Goal: Book appointment/travel/reservation

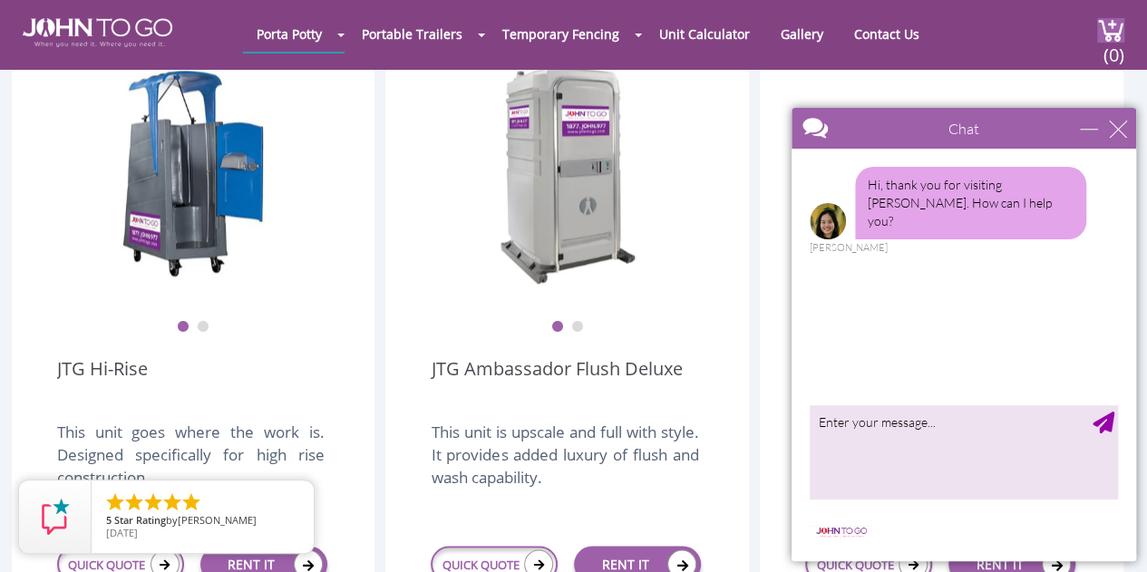
scroll to position [1451, 0]
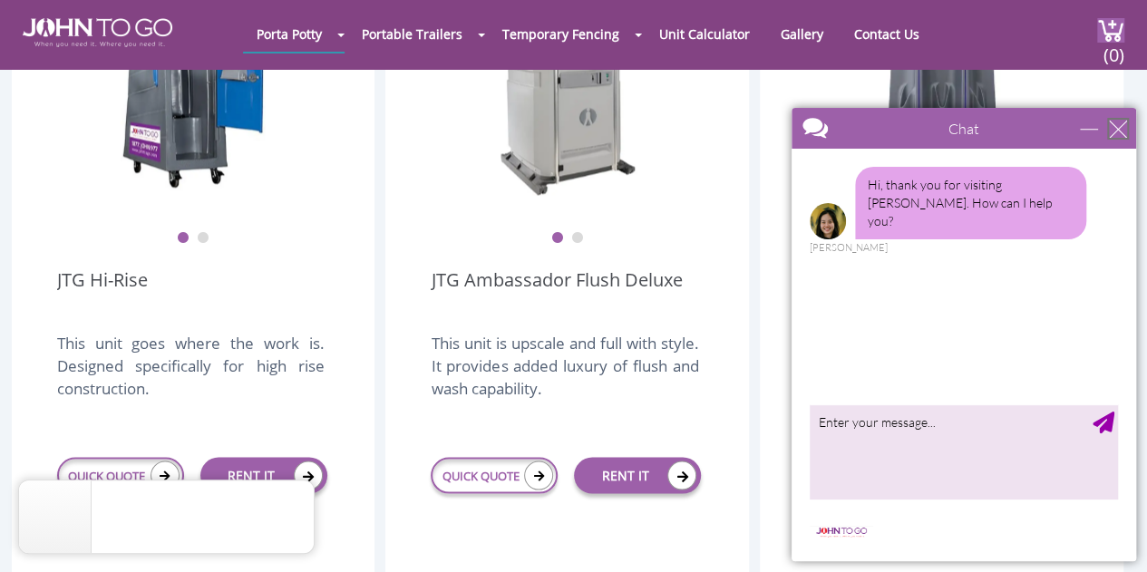
click at [1120, 136] on div "close" at bounding box center [1118, 129] width 18 height 18
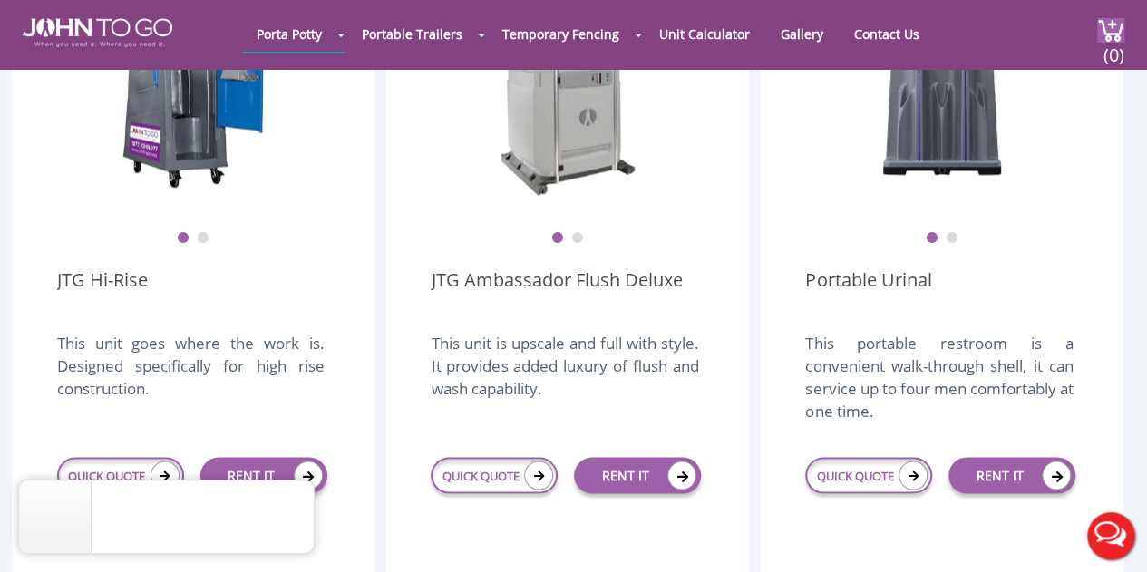
scroll to position [1179, 0]
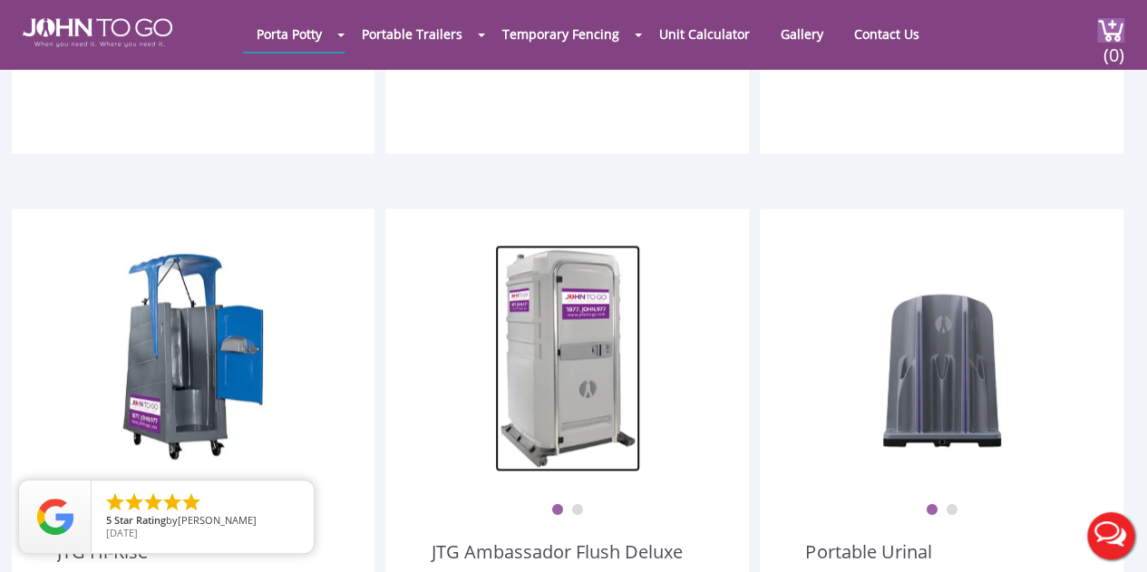
click at [600, 321] on img at bounding box center [567, 358] width 145 height 227
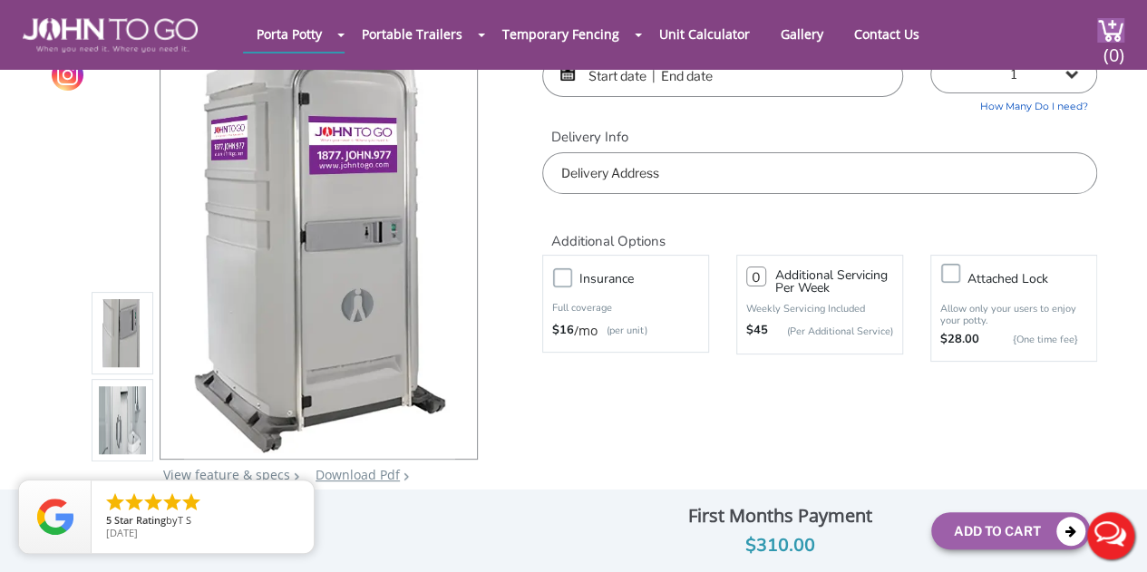
scroll to position [91, 0]
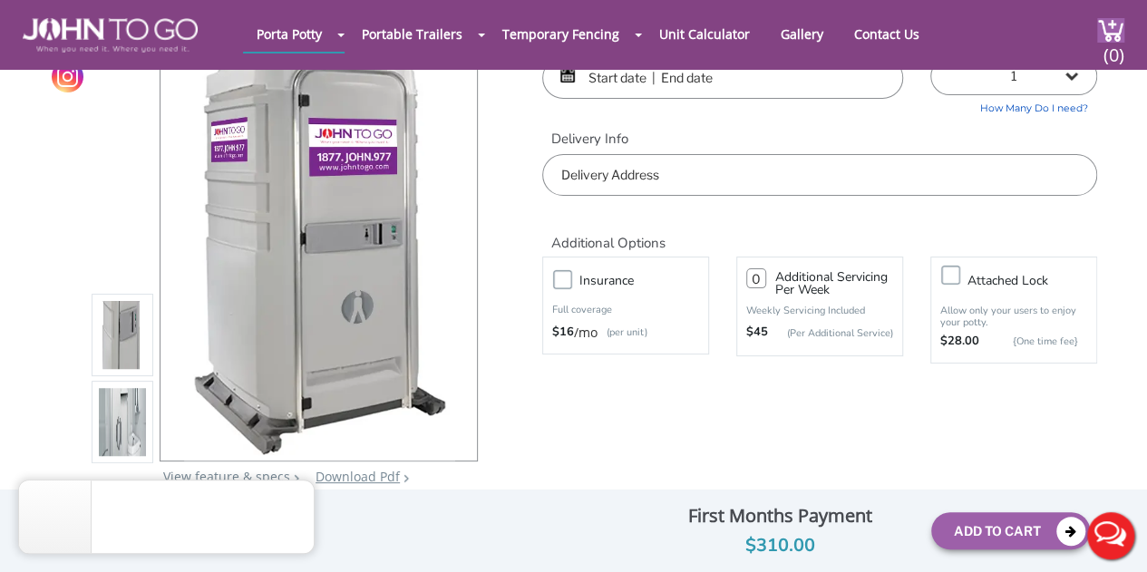
click at [149, 352] on li at bounding box center [123, 335] width 62 height 83
click at [113, 344] on img at bounding box center [122, 337] width 47 height 427
click at [121, 436] on img at bounding box center [122, 424] width 47 height 427
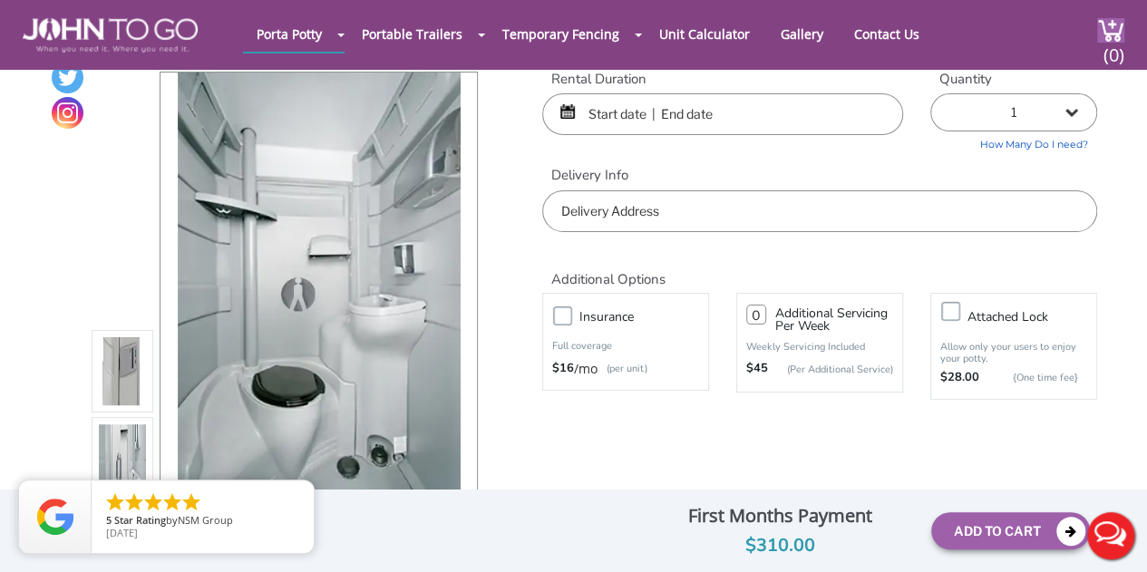
scroll to position [0, 0]
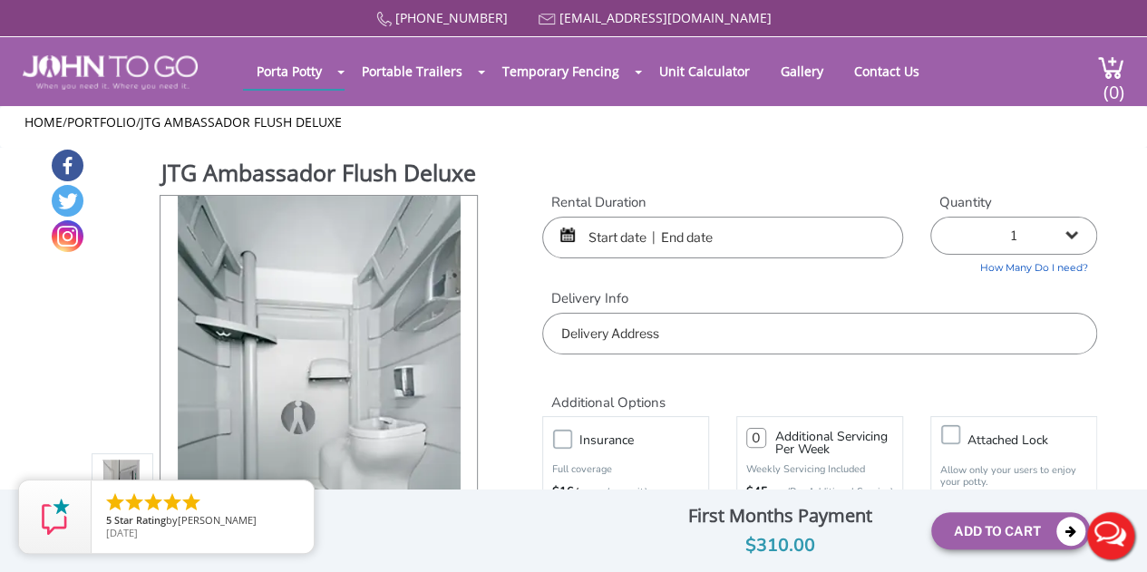
click at [693, 234] on input "text" at bounding box center [722, 238] width 361 height 42
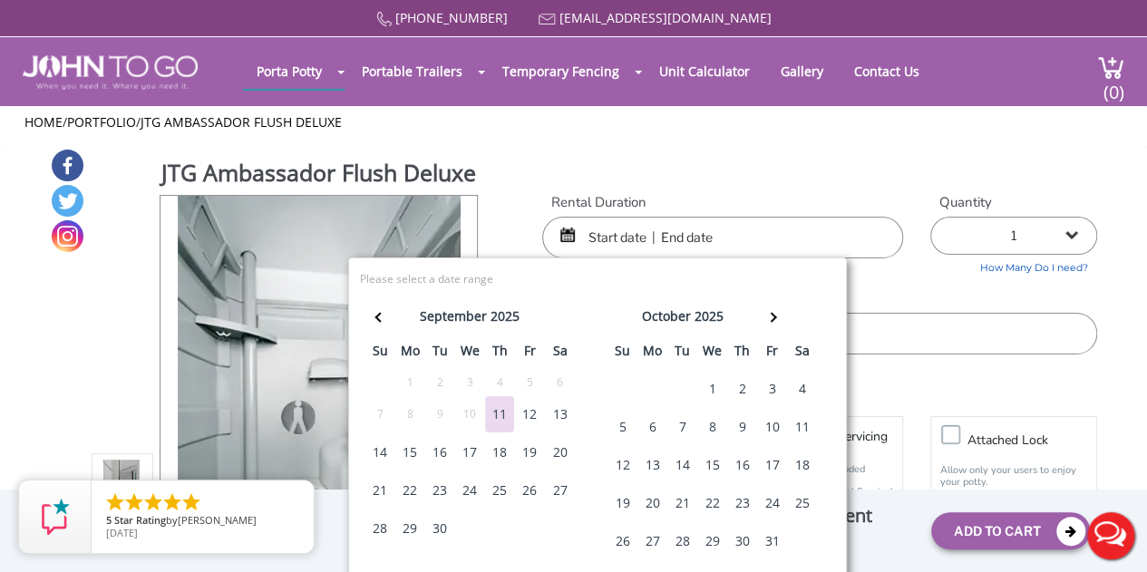
click at [406, 456] on div "15" at bounding box center [409, 452] width 29 height 36
click at [690, 231] on input "text" at bounding box center [722, 238] width 361 height 42
click at [724, 235] on input "text" at bounding box center [722, 238] width 361 height 42
click at [769, 311] on th at bounding box center [772, 319] width 30 height 36
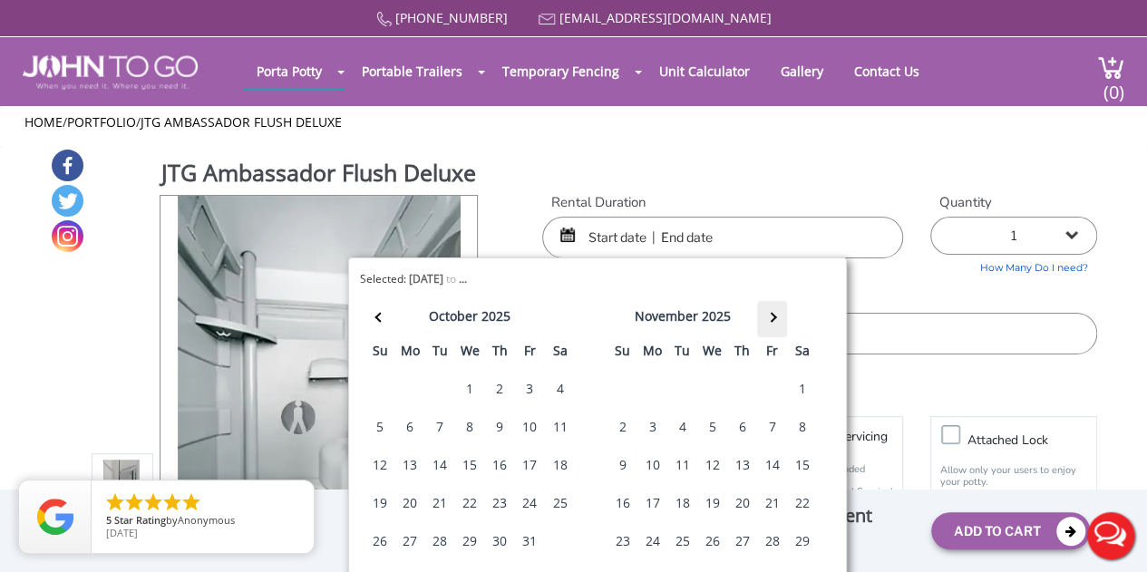
click at [769, 311] on th at bounding box center [772, 319] width 30 height 36
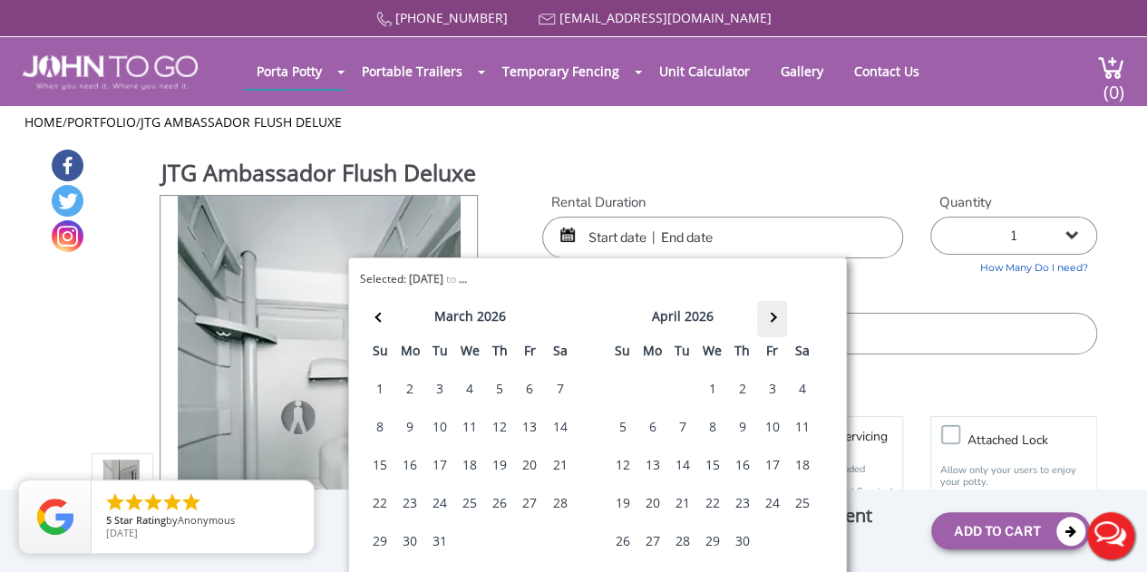
click at [769, 311] on th at bounding box center [772, 319] width 30 height 36
click at [775, 315] on th at bounding box center [772, 319] width 30 height 36
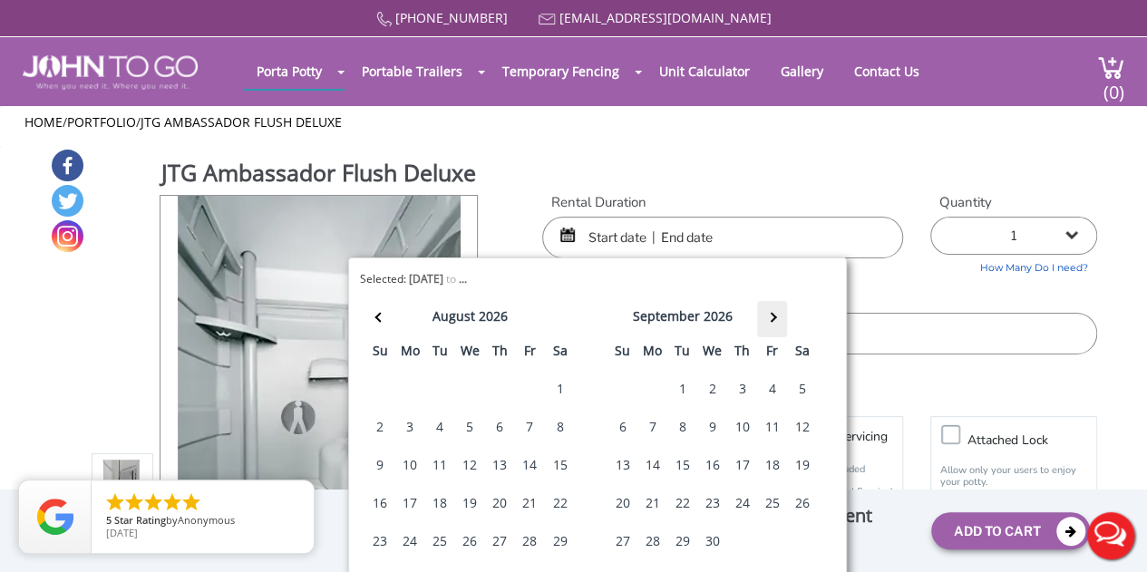
click at [775, 315] on th at bounding box center [772, 319] width 30 height 36
click at [384, 320] on th at bounding box center [380, 319] width 30 height 36
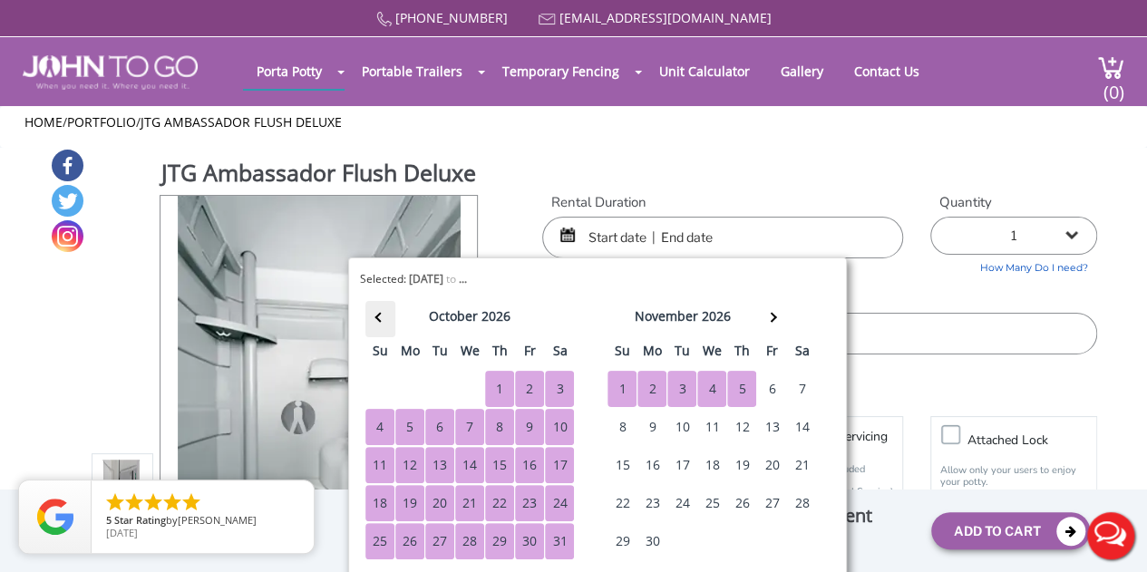
click at [383, 313] on th at bounding box center [380, 319] width 30 height 36
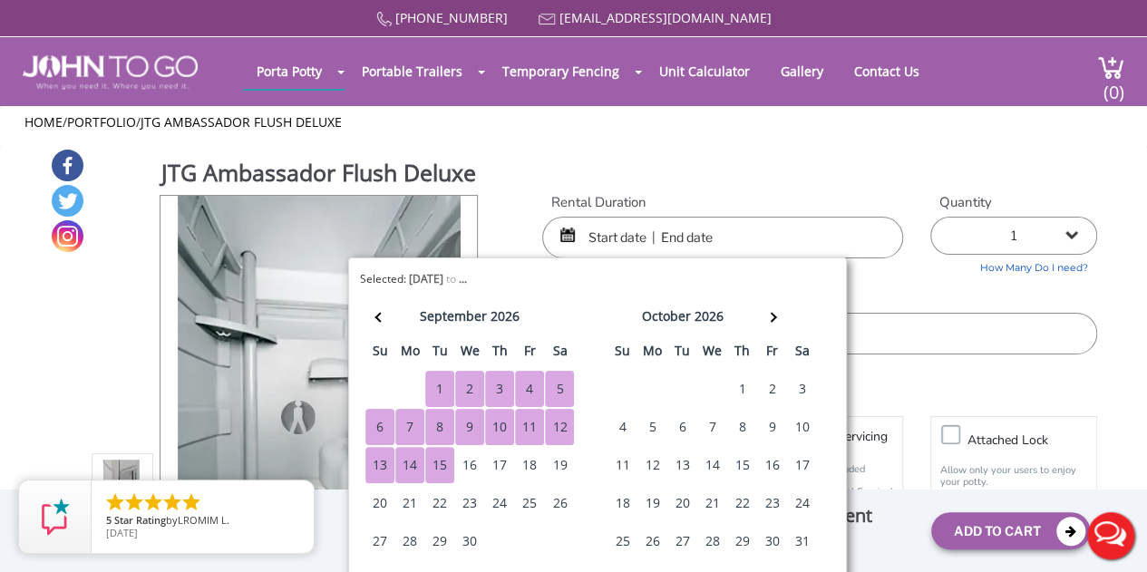
click at [442, 466] on div "15" at bounding box center [439, 465] width 29 height 36
type input "09/15/2025 to 09/15/2026"
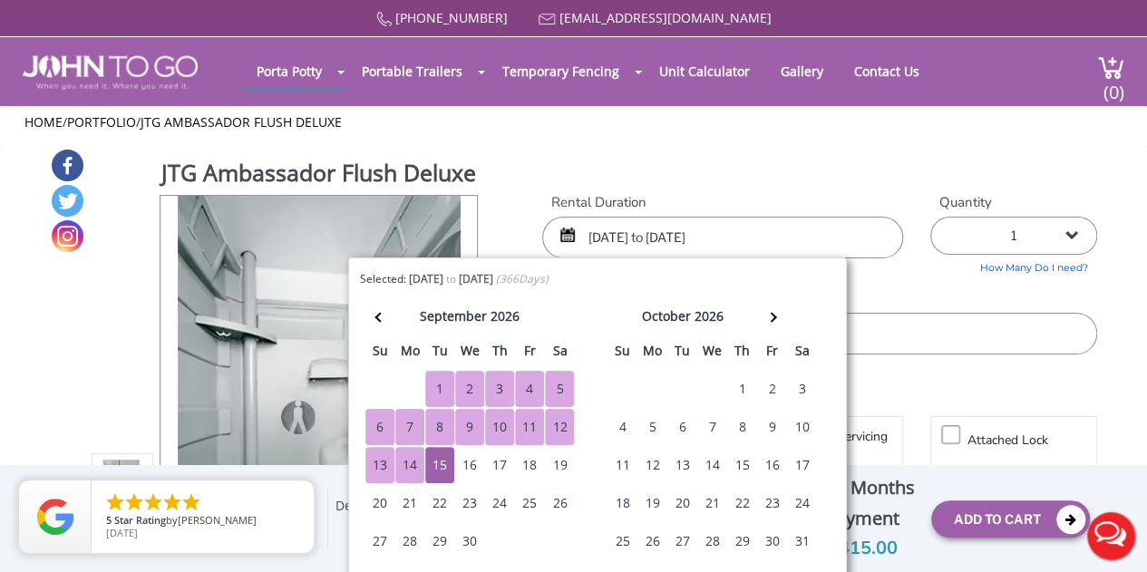
click at [820, 145] on div "Home / Portfolio / JTG Ambassador Flush Deluxe" at bounding box center [573, 127] width 1147 height 42
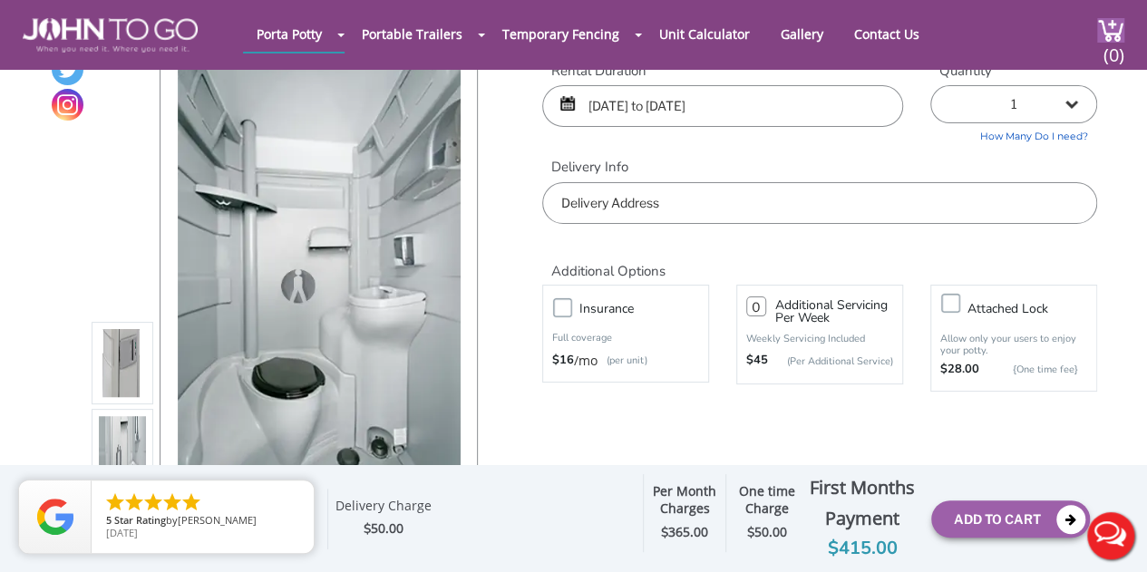
scroll to position [91, 0]
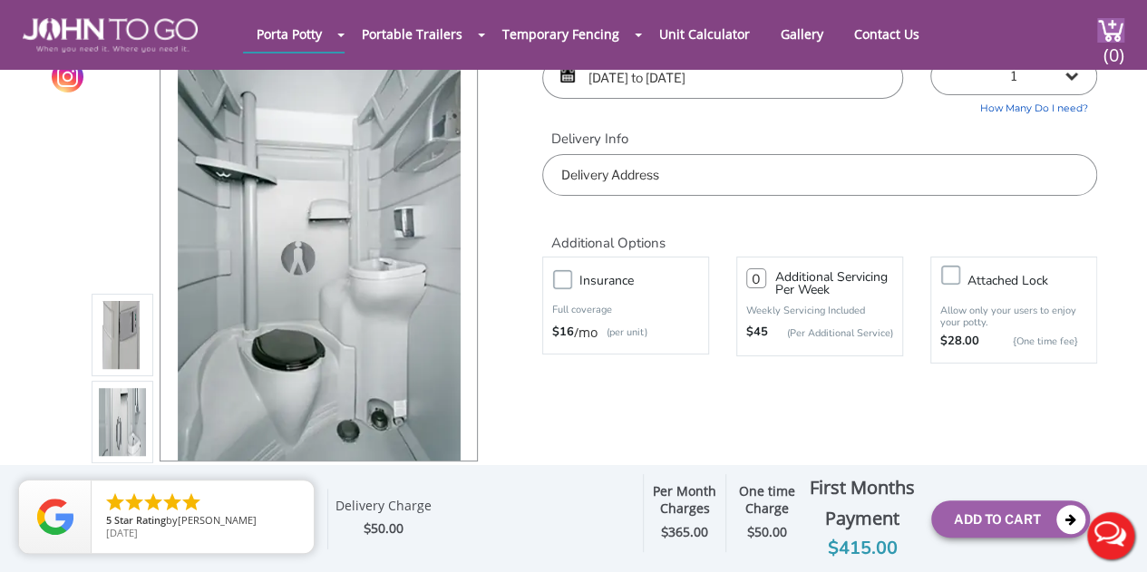
click at [671, 167] on input "text" at bounding box center [819, 175] width 555 height 42
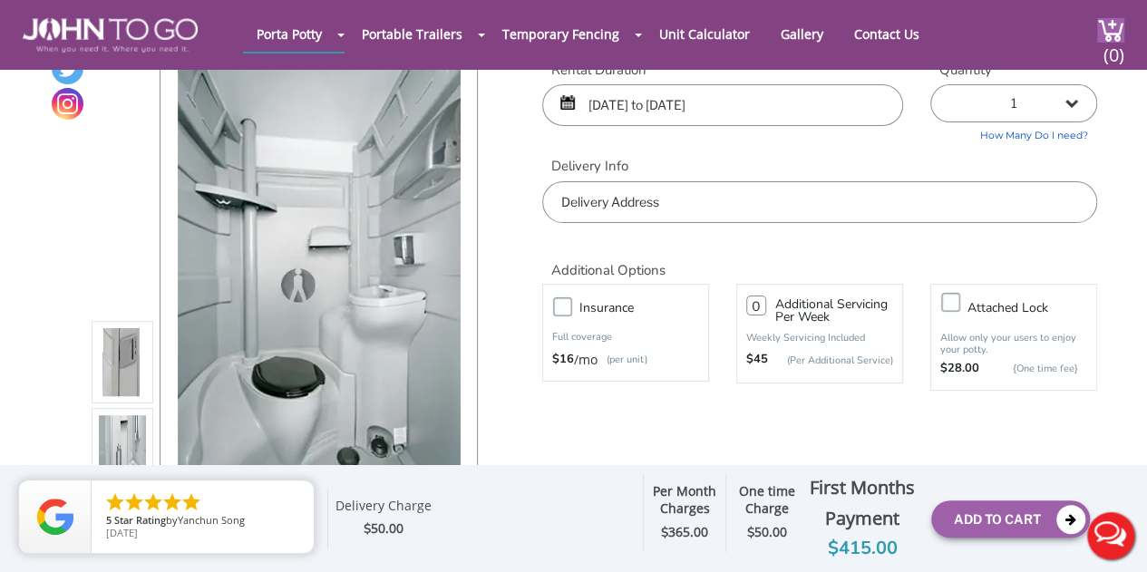
scroll to position [0, 0]
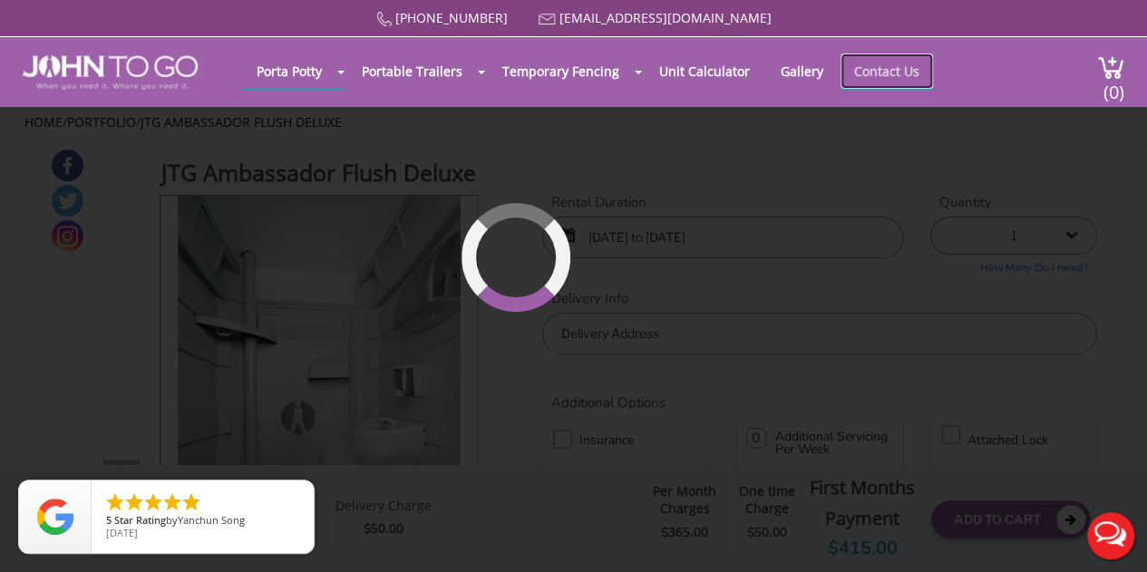
click at [893, 68] on link "Contact Us" at bounding box center [886, 70] width 92 height 35
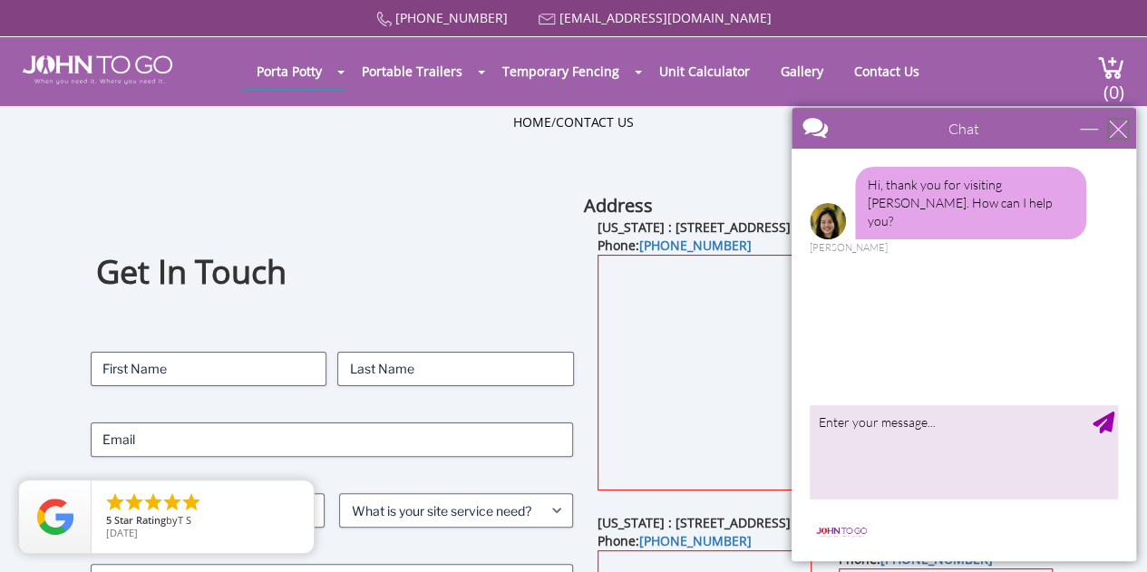
click at [1120, 131] on div "close" at bounding box center [1118, 129] width 18 height 18
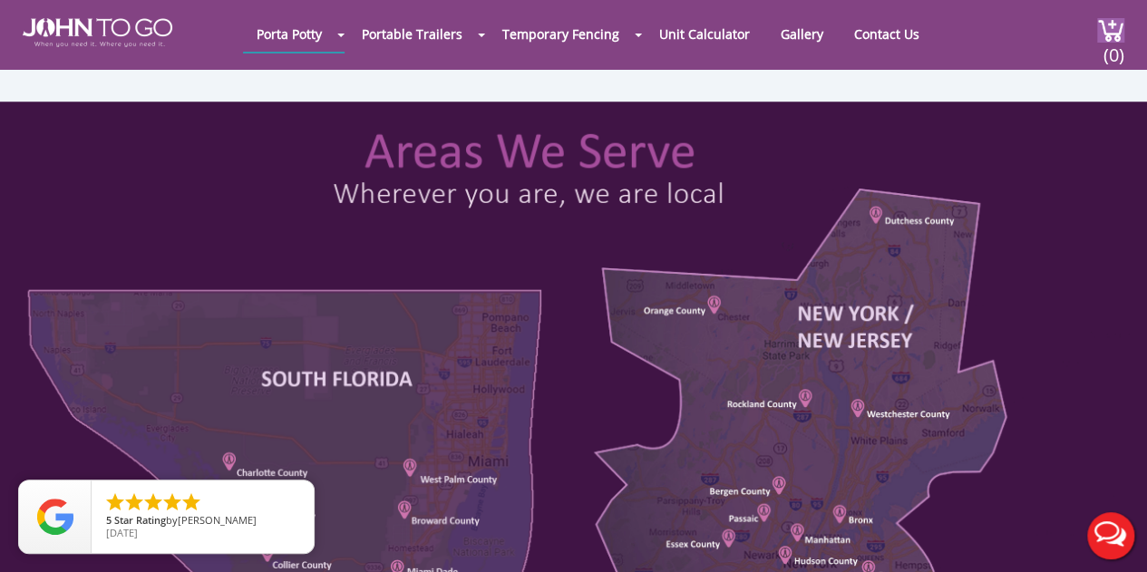
scroll to position [907, 0]
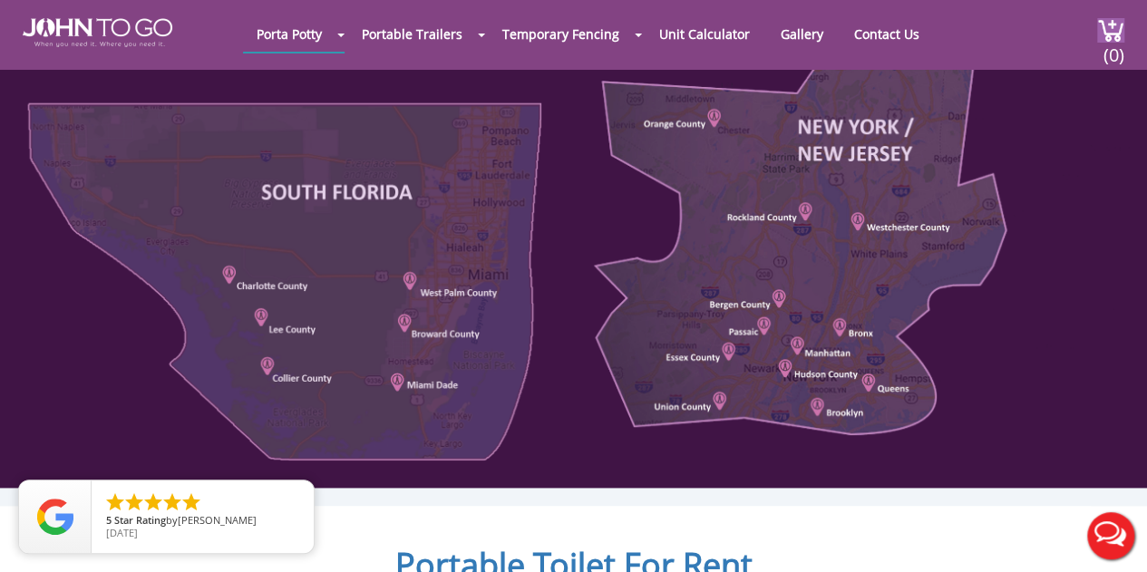
click at [769, 219] on div at bounding box center [573, 202] width 1147 height 574
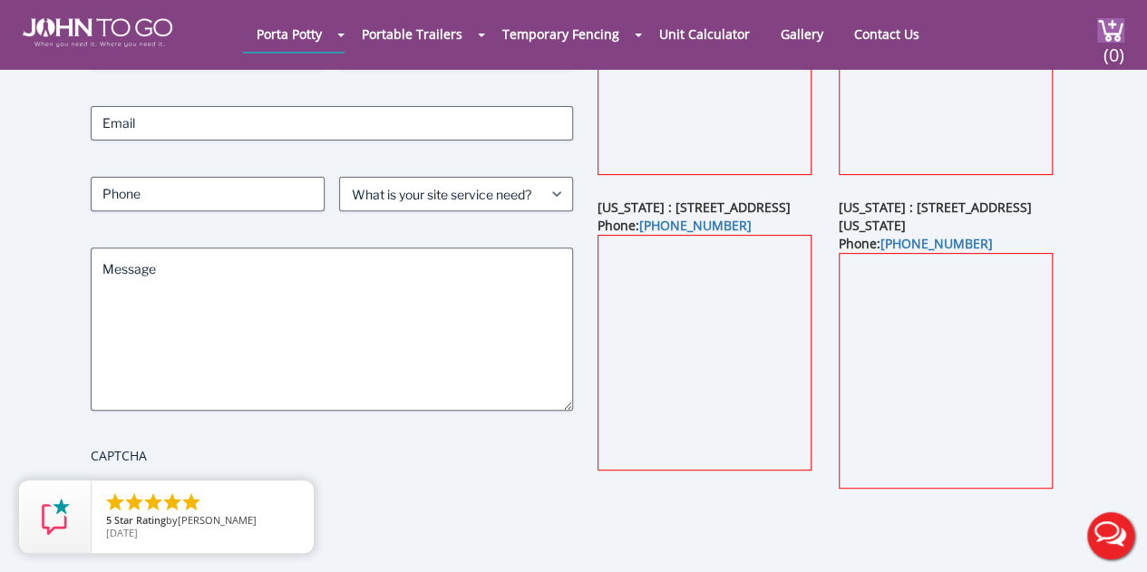
scroll to position [0, 0]
